Goal: Find specific page/section: Find specific page/section

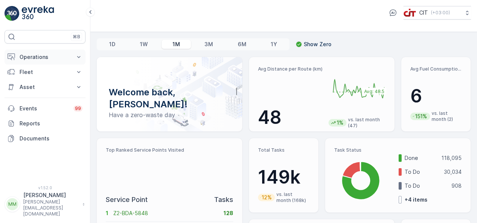
click at [82, 56] on icon at bounding box center [78, 56] width 7 height 7
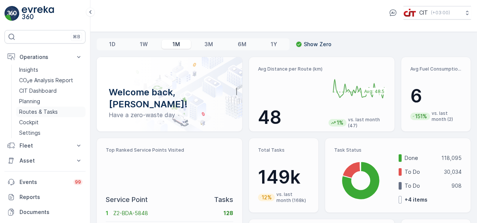
click at [48, 112] on p "Routes & Tasks" at bounding box center [38, 111] width 39 height 7
